Goal: Navigation & Orientation: Find specific page/section

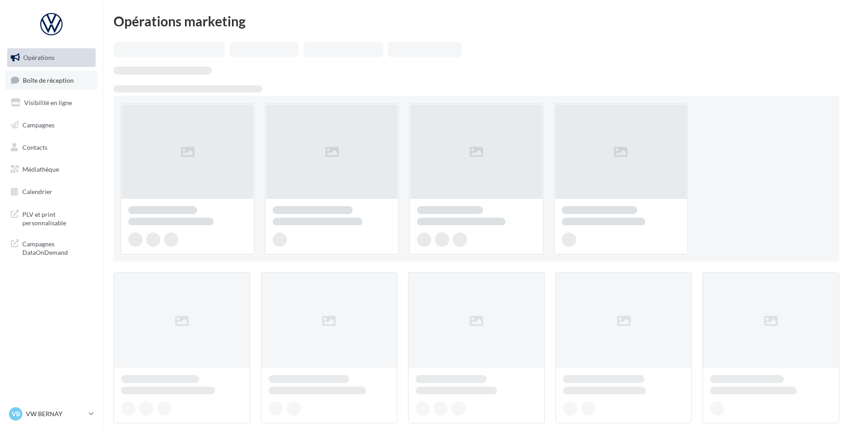
click at [52, 78] on span "Boîte de réception" at bounding box center [48, 80] width 51 height 8
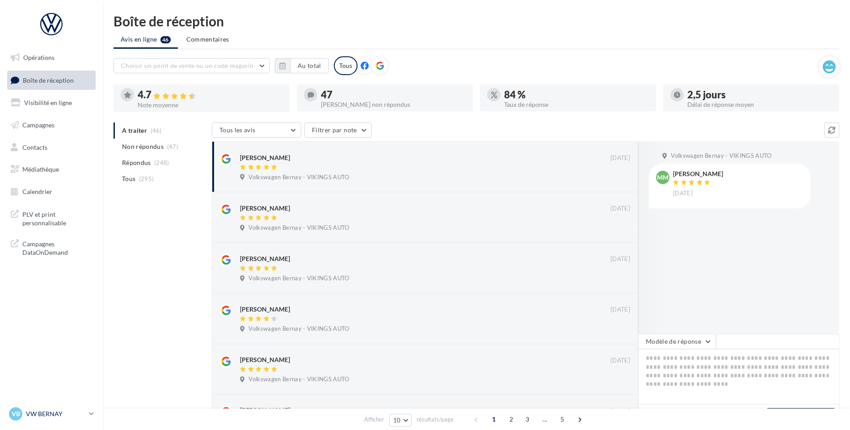
click at [46, 413] on p "VW BERNAY" at bounding box center [55, 413] width 59 height 9
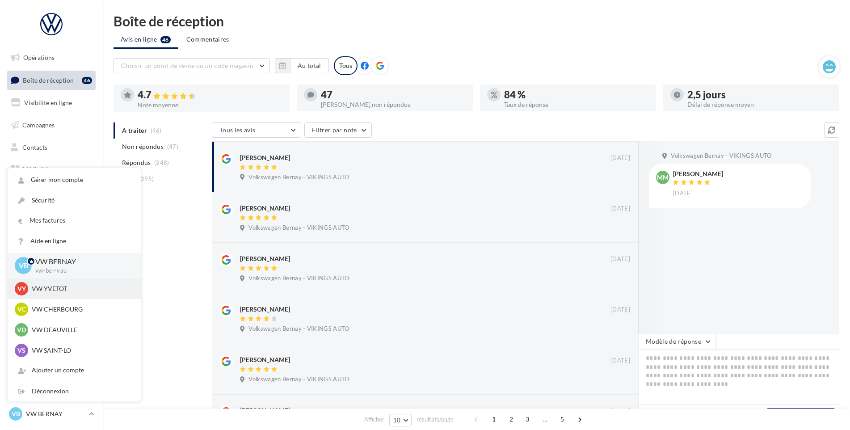
click at [57, 285] on p "VW YVETOT" at bounding box center [81, 288] width 98 height 9
